Goal: Task Accomplishment & Management: Manage account settings

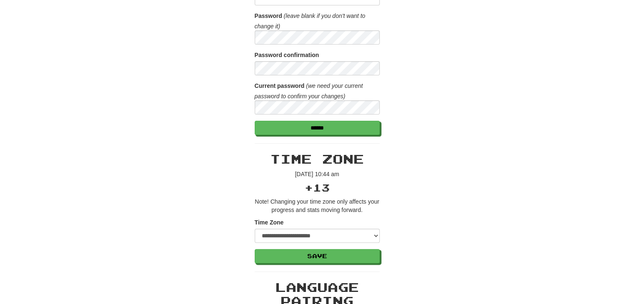
scroll to position [266, 0]
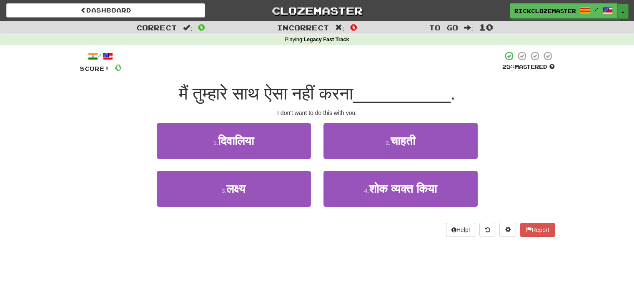
click at [617, 9] on button "Toggle Dropdown" at bounding box center [622, 11] width 11 height 15
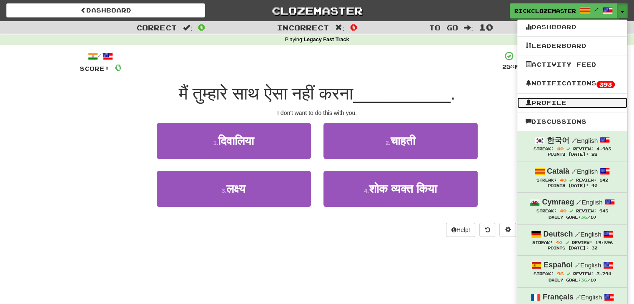
click at [552, 102] on link "Profile" at bounding box center [572, 102] width 110 height 11
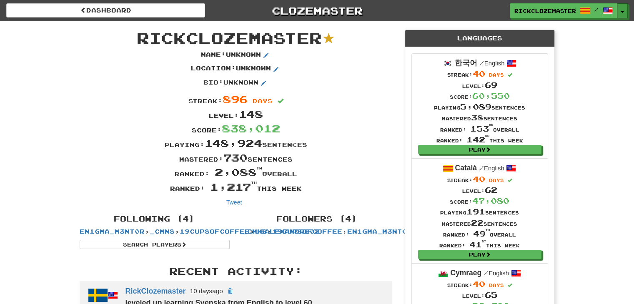
click at [621, 7] on button "Toggle Dropdown" at bounding box center [622, 10] width 11 height 15
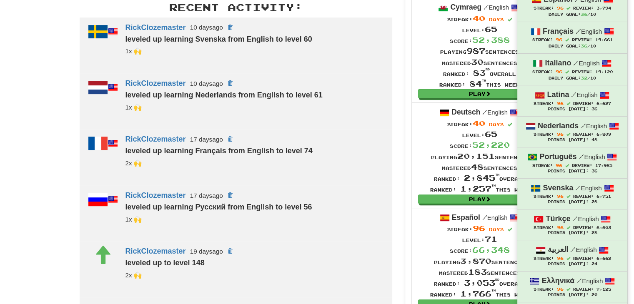
scroll to position [532, 0]
